Goal: Information Seeking & Learning: Learn about a topic

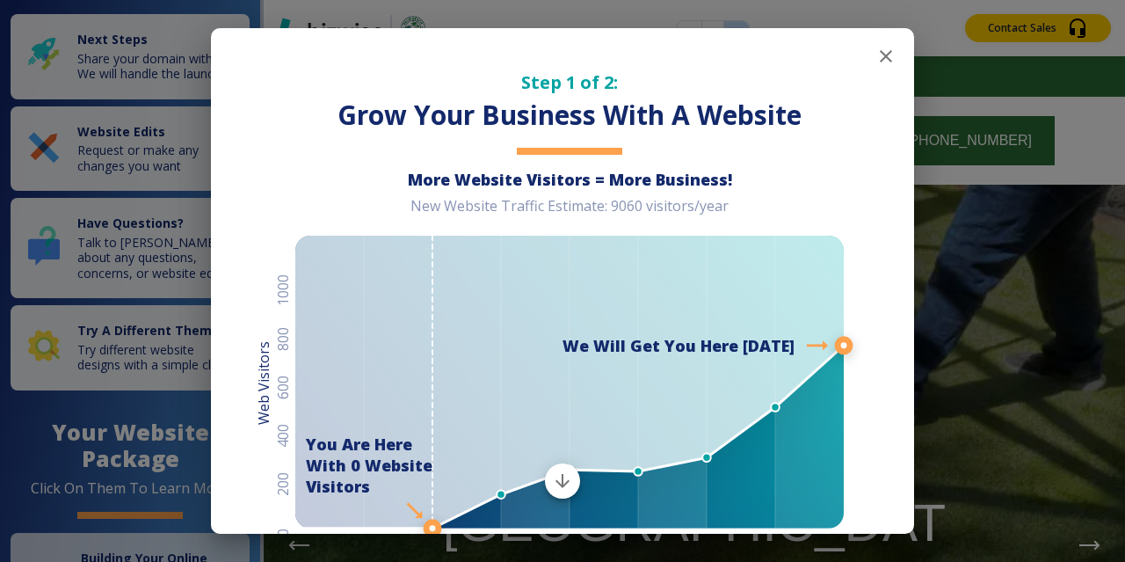
click at [884, 63] on icon "button" at bounding box center [885, 56] width 21 height 21
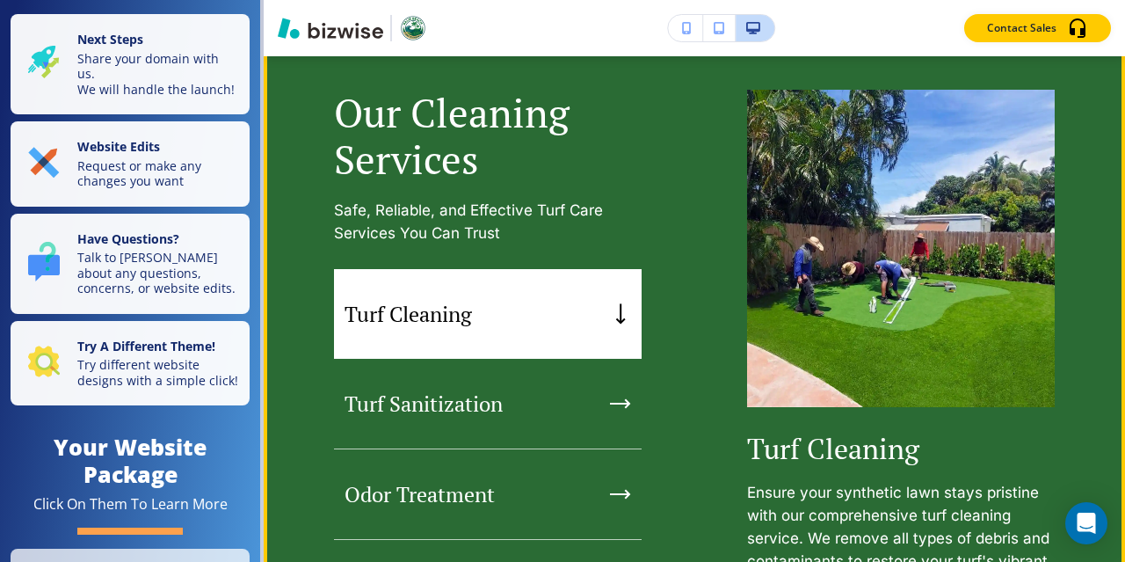
scroll to position [1628, 0]
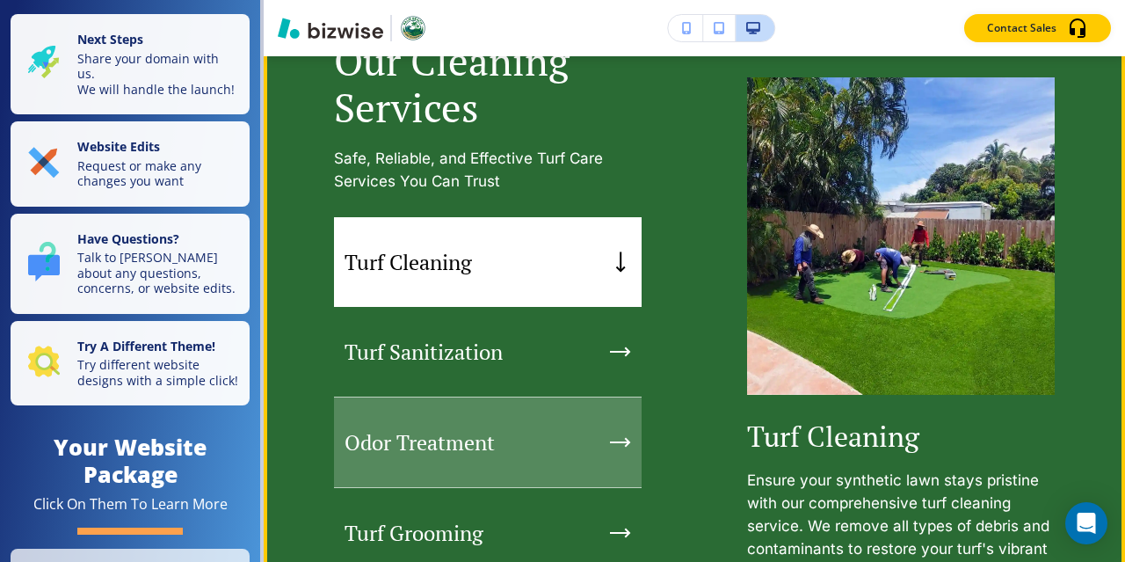
click at [595, 433] on div "Odor Treatment" at bounding box center [488, 442] width 308 height 91
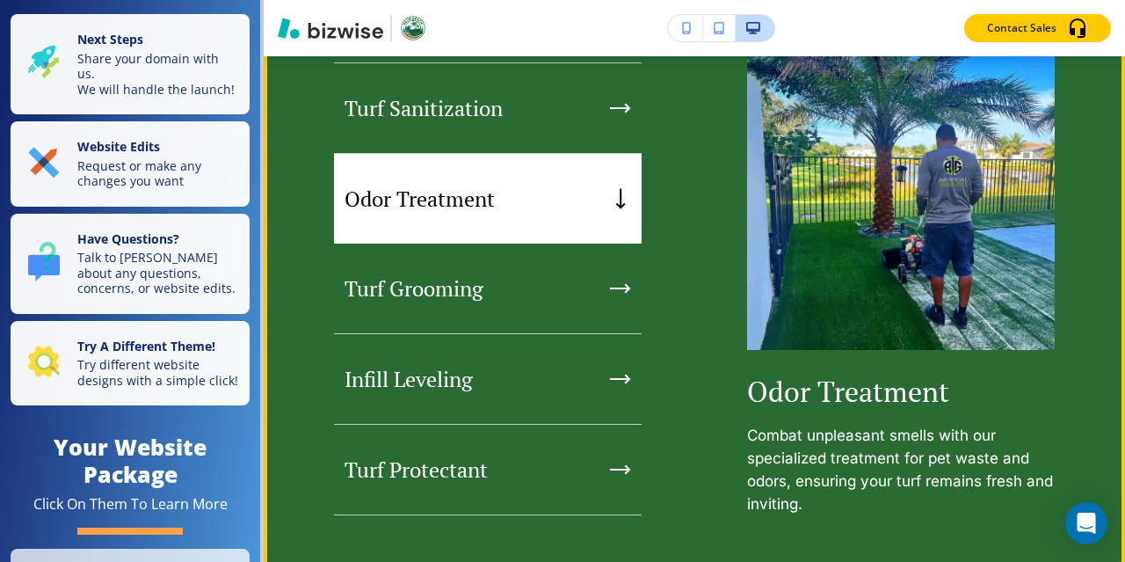
scroll to position [1847, 0]
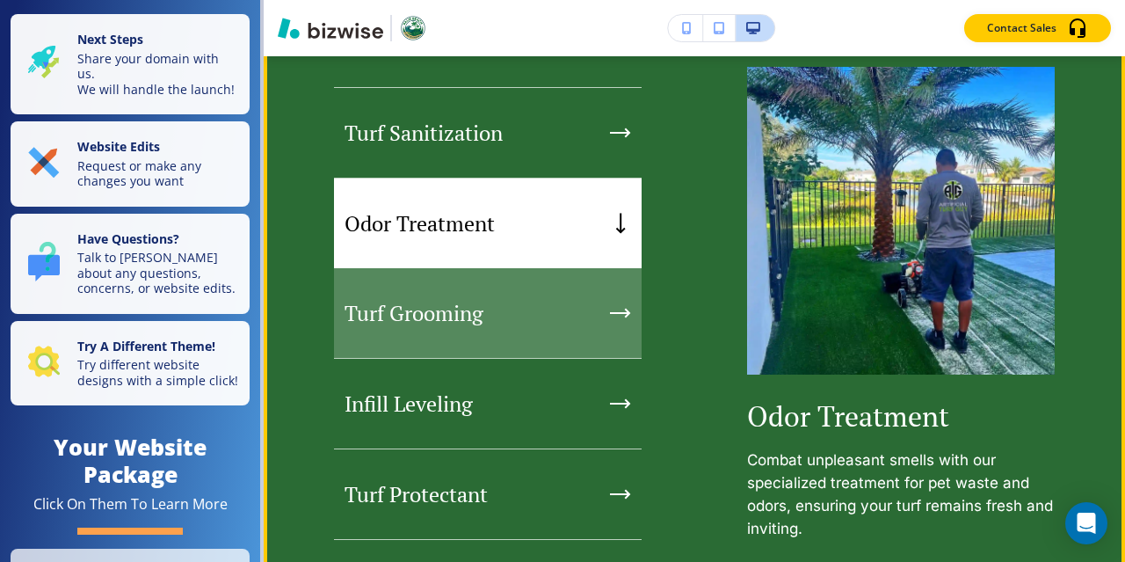
click at [606, 299] on div "Turf Grooming" at bounding box center [488, 313] width 308 height 91
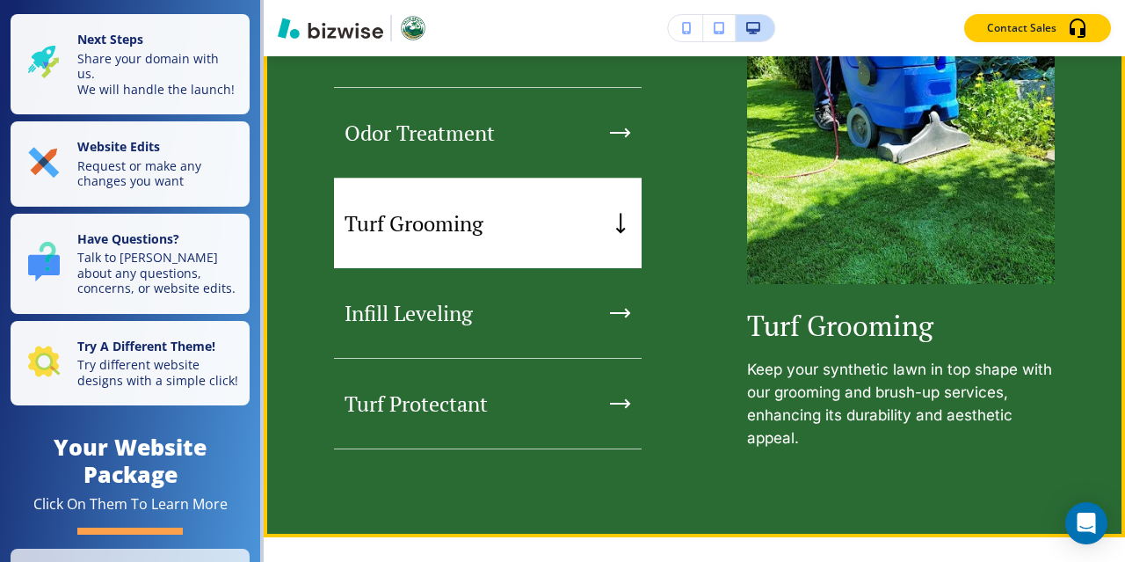
scroll to position [1945, 0]
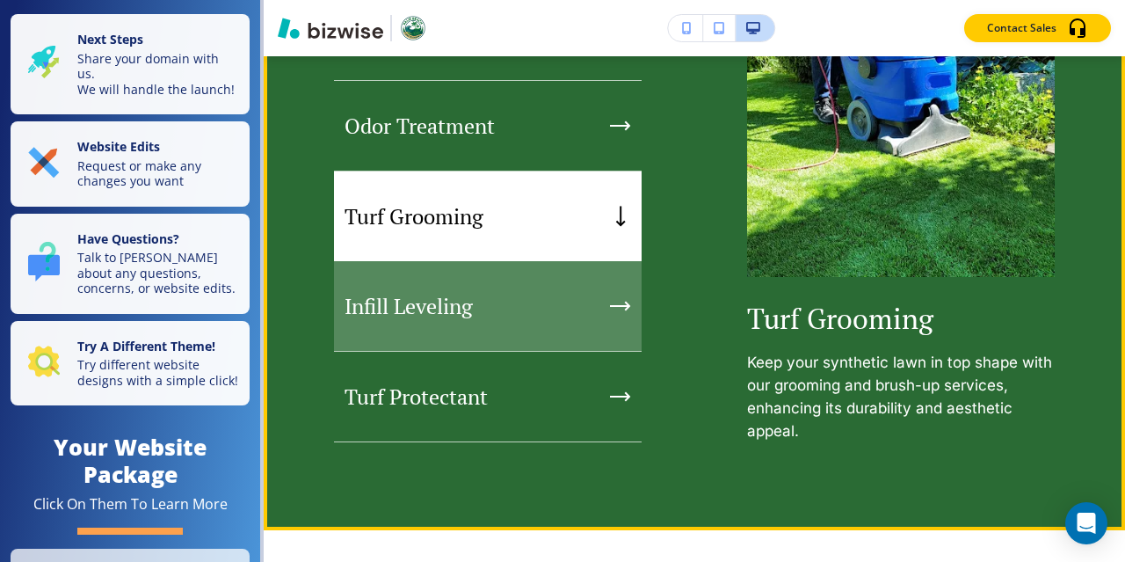
click at [549, 289] on div "Infill Leveling" at bounding box center [488, 306] width 308 height 91
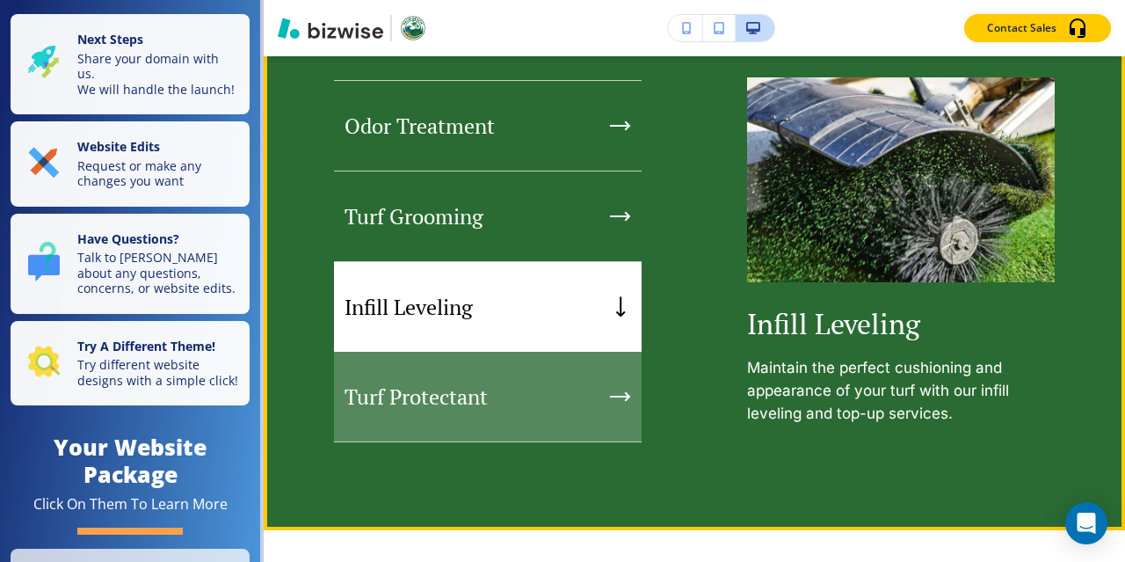
click at [558, 367] on div "Turf Protectant" at bounding box center [488, 397] width 308 height 91
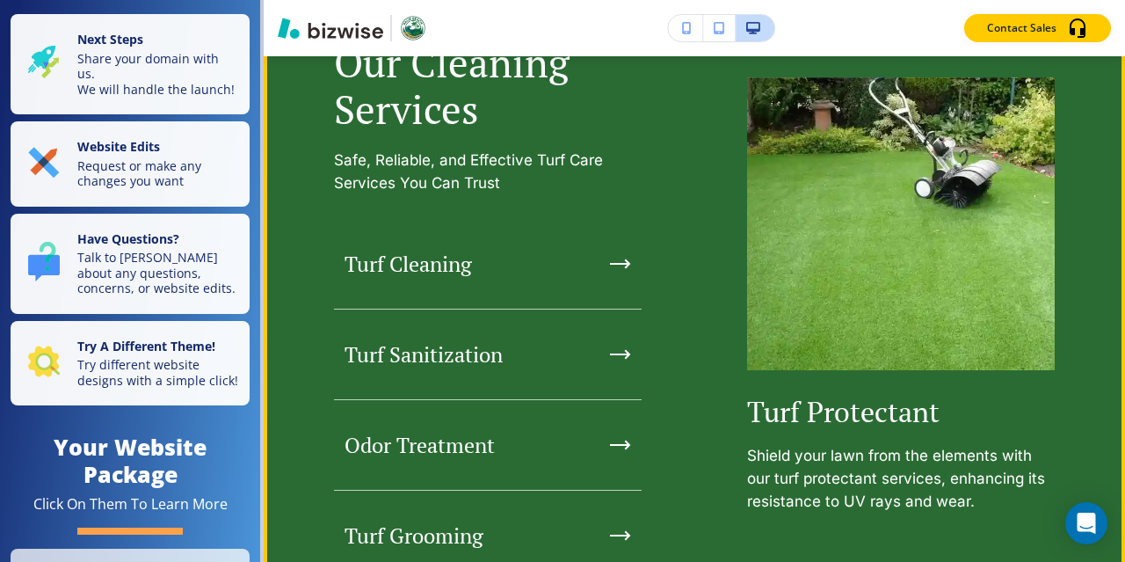
scroll to position [1615, 0]
